Goal: Task Accomplishment & Management: Manage account settings

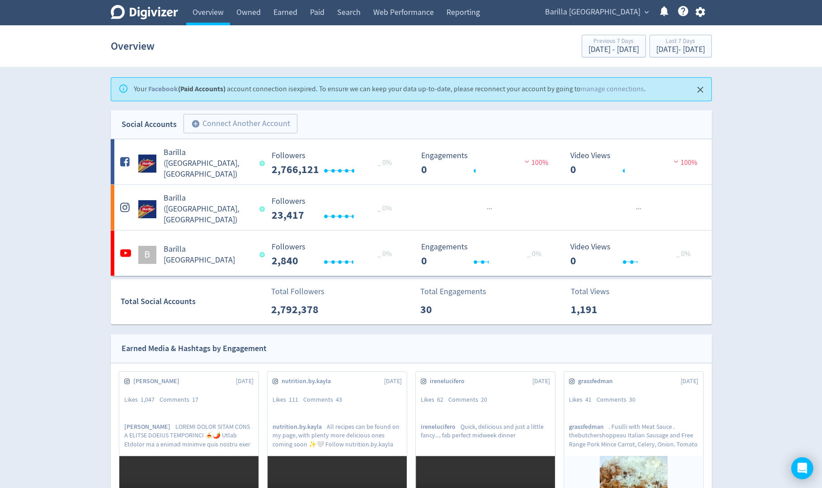
click at [704, 14] on icon "button" at bounding box center [700, 12] width 12 height 12
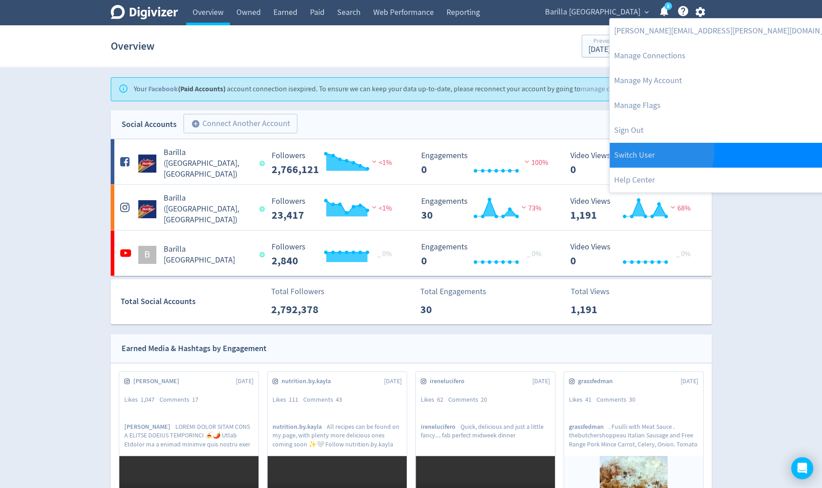
click at [650, 150] on link "Switch User" at bounding box center [730, 155] width 241 height 25
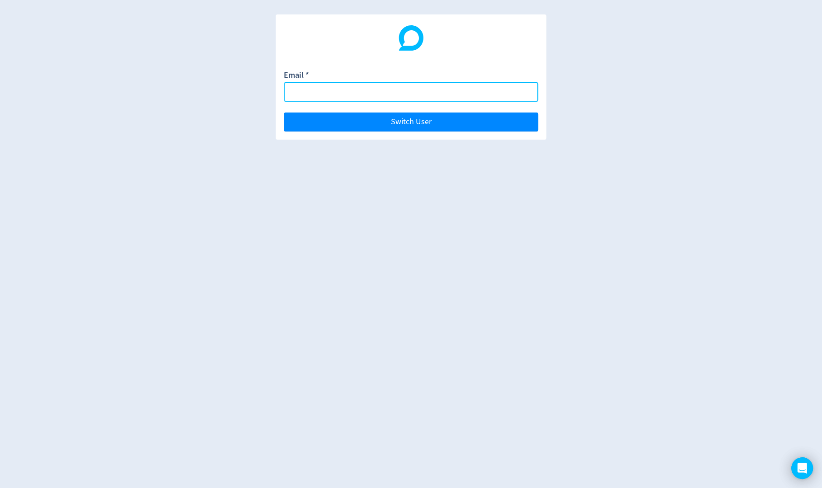
click at [530, 93] on input "Email *" at bounding box center [411, 91] width 254 height 19
paste input "[EMAIL_ADDRESS][DOMAIN_NAME]"
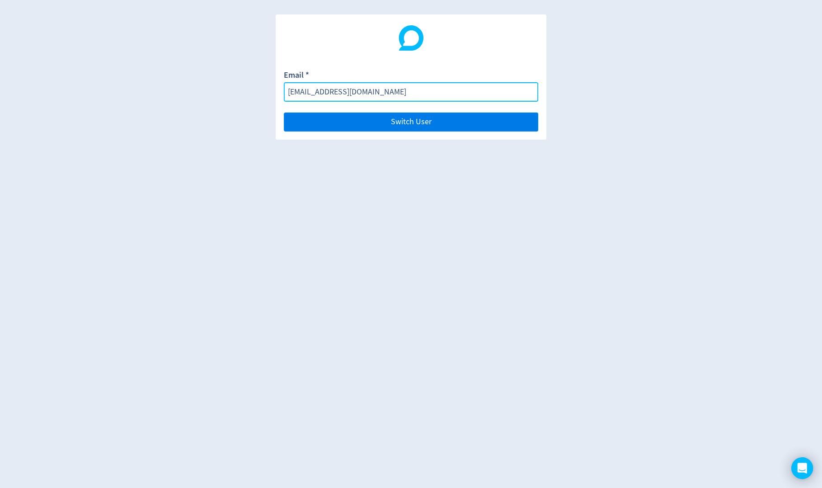
type input "[EMAIL_ADDRESS][DOMAIN_NAME]"
click at [525, 125] on button "Switch User" at bounding box center [411, 122] width 254 height 19
